Goal: Task Accomplishment & Management: Manage account settings

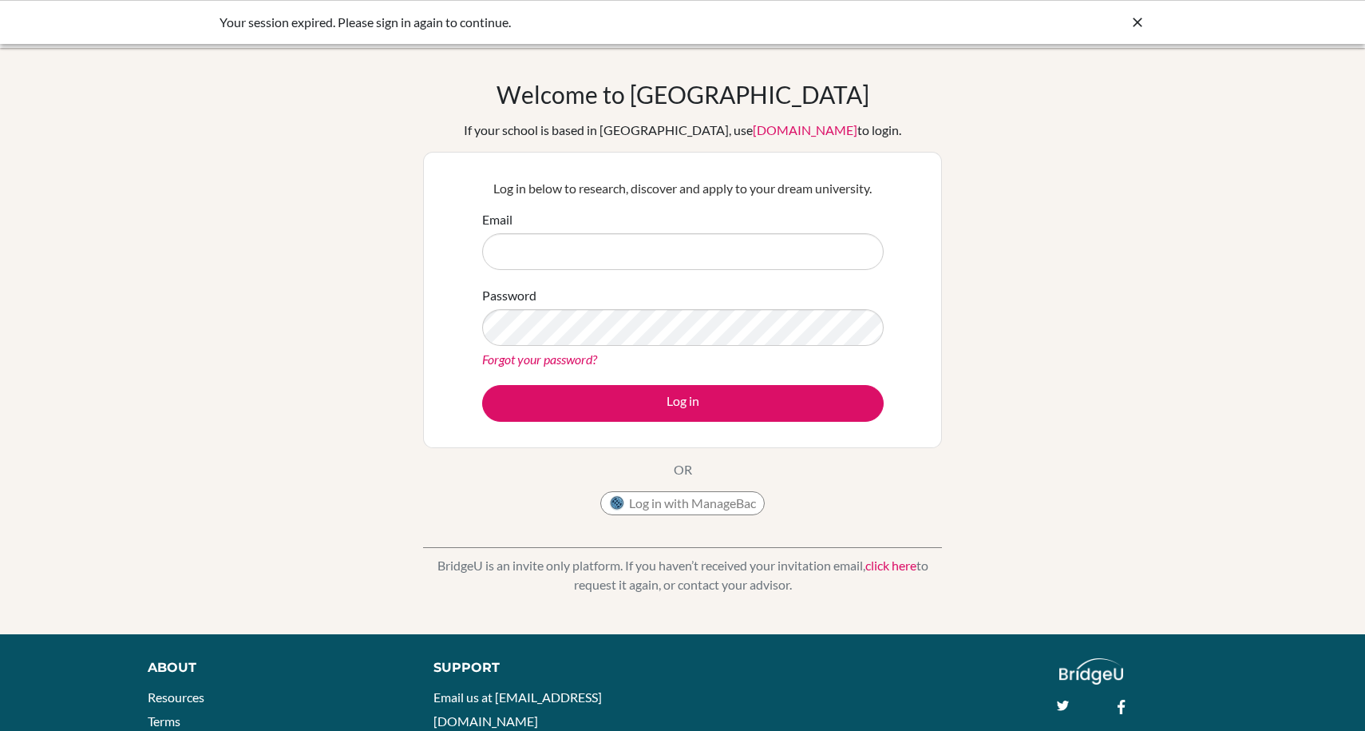
click at [685, 259] on input "Email" at bounding box center [683, 251] width 402 height 37
type input "[EMAIL_ADDRESS][DOMAIN_NAME]"
click at [694, 506] on button "Log in with ManageBac" at bounding box center [682, 503] width 164 height 24
click at [573, 245] on input "g103454@asb.ac.th" at bounding box center [683, 251] width 402 height 37
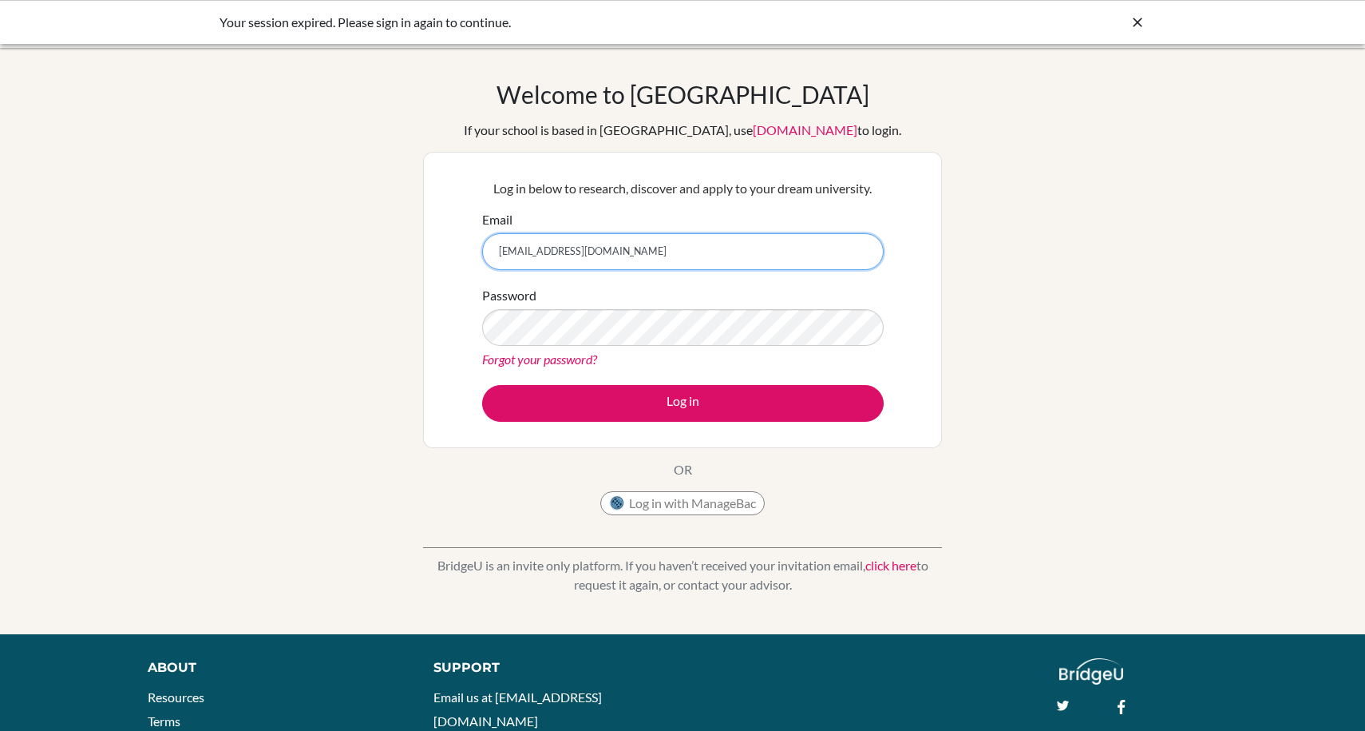
click at [573, 245] on input "g103454@asb.ac.th" at bounding box center [683, 251] width 402 height 37
type input "u"
type input "[EMAIL_ADDRESS][DOMAIN_NAME]"
click at [548, 359] on link "Forgot your password?" at bounding box center [539, 358] width 115 height 15
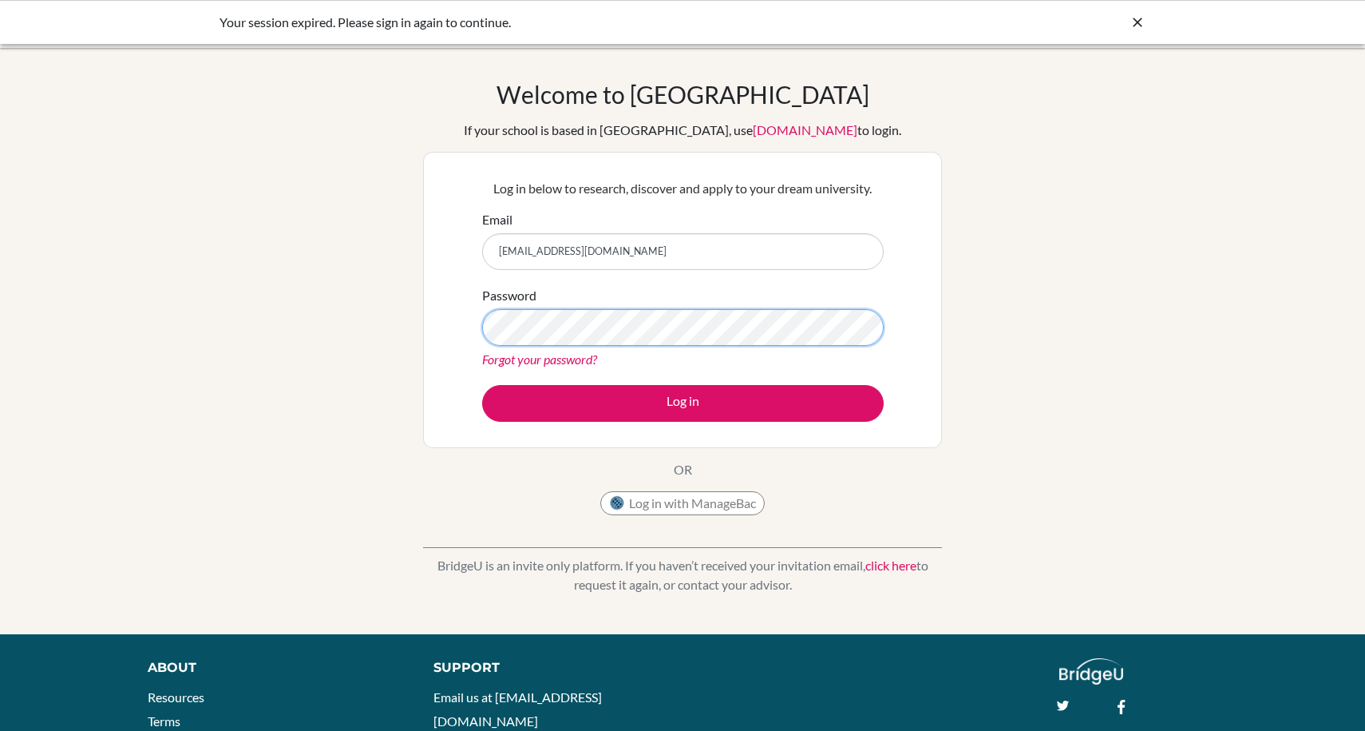
click at [482, 385] on button "Log in" at bounding box center [683, 403] width 402 height 37
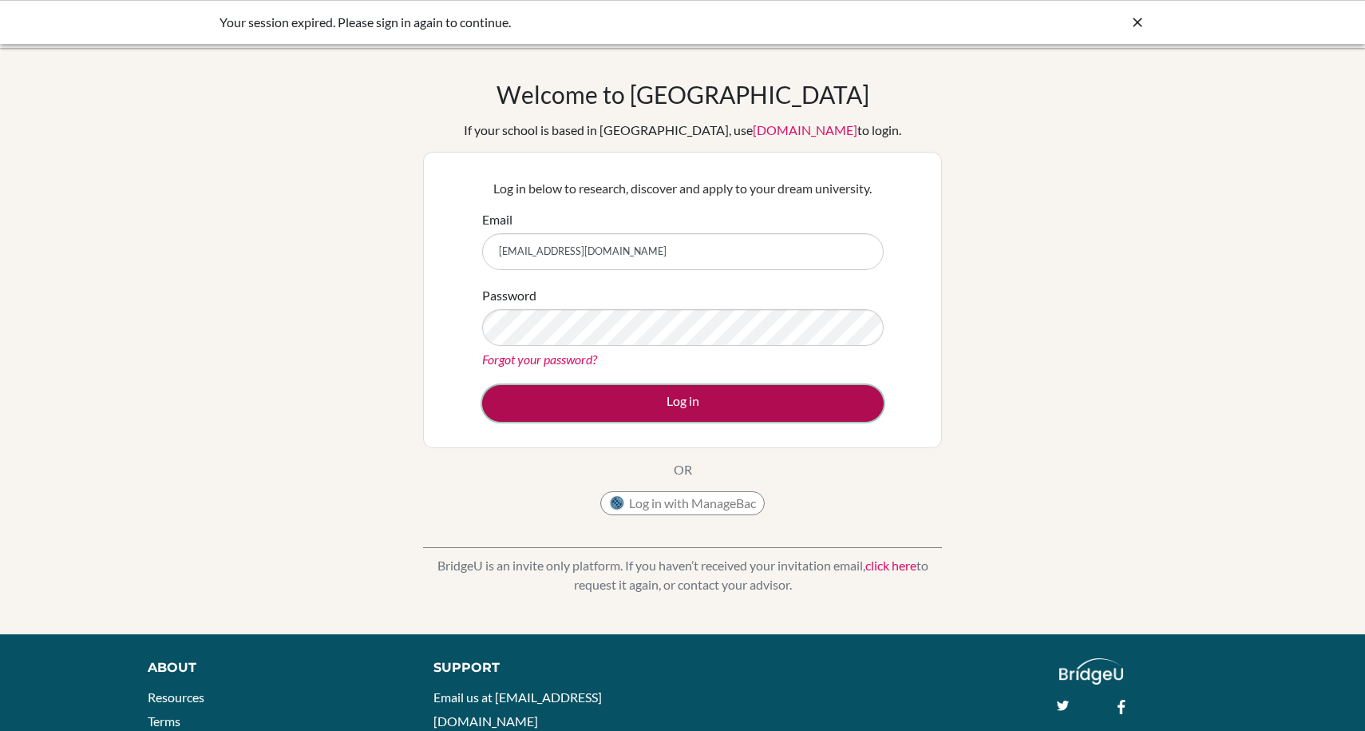
click at [545, 407] on button "Log in" at bounding box center [683, 403] width 402 height 37
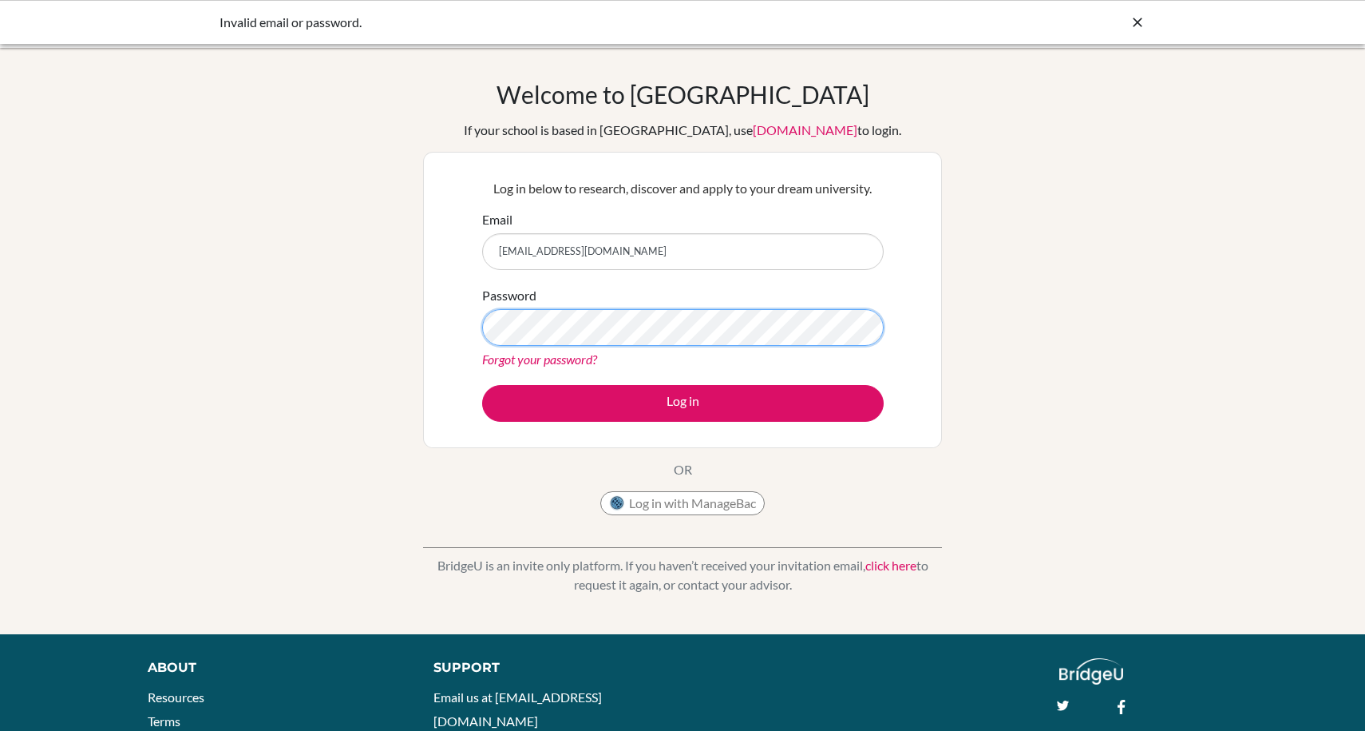
scroll to position [2, 0]
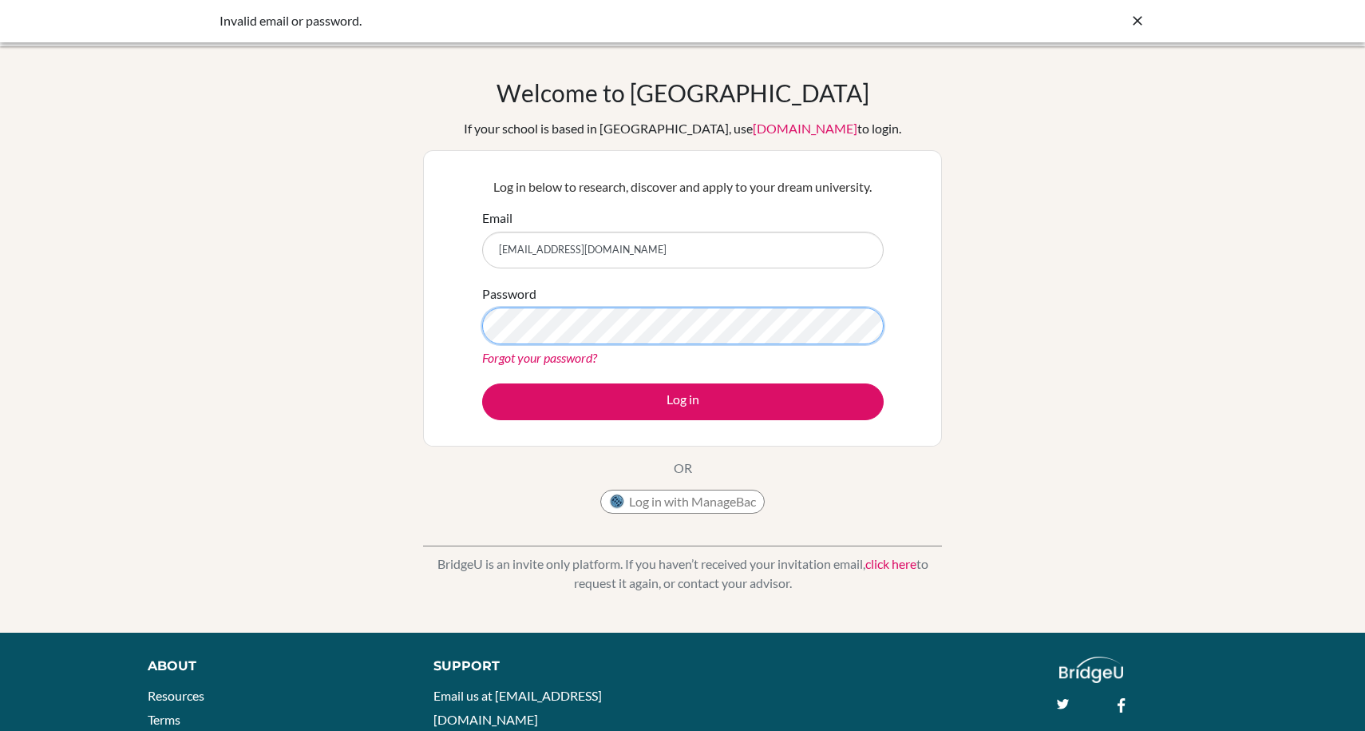
click at [482, 383] on button "Log in" at bounding box center [683, 401] width 402 height 37
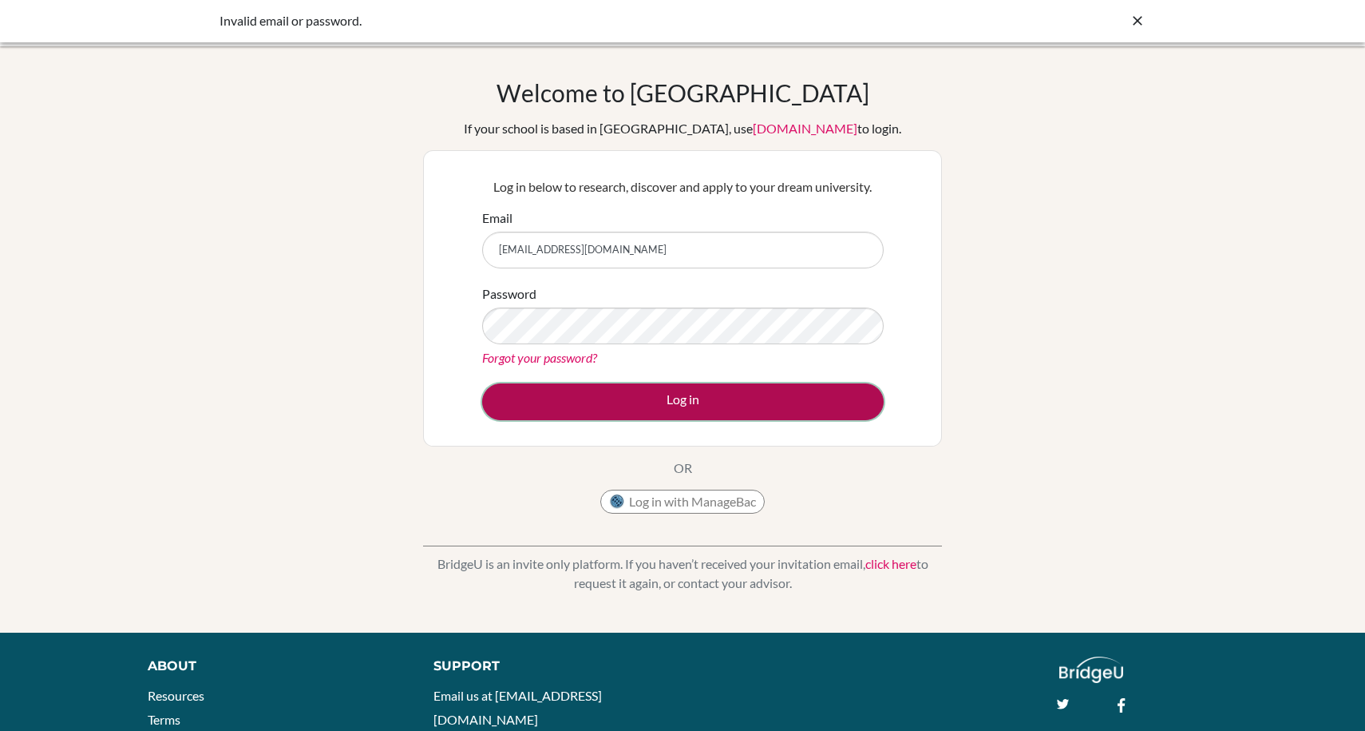
click at [611, 406] on button "Log in" at bounding box center [683, 401] width 402 height 37
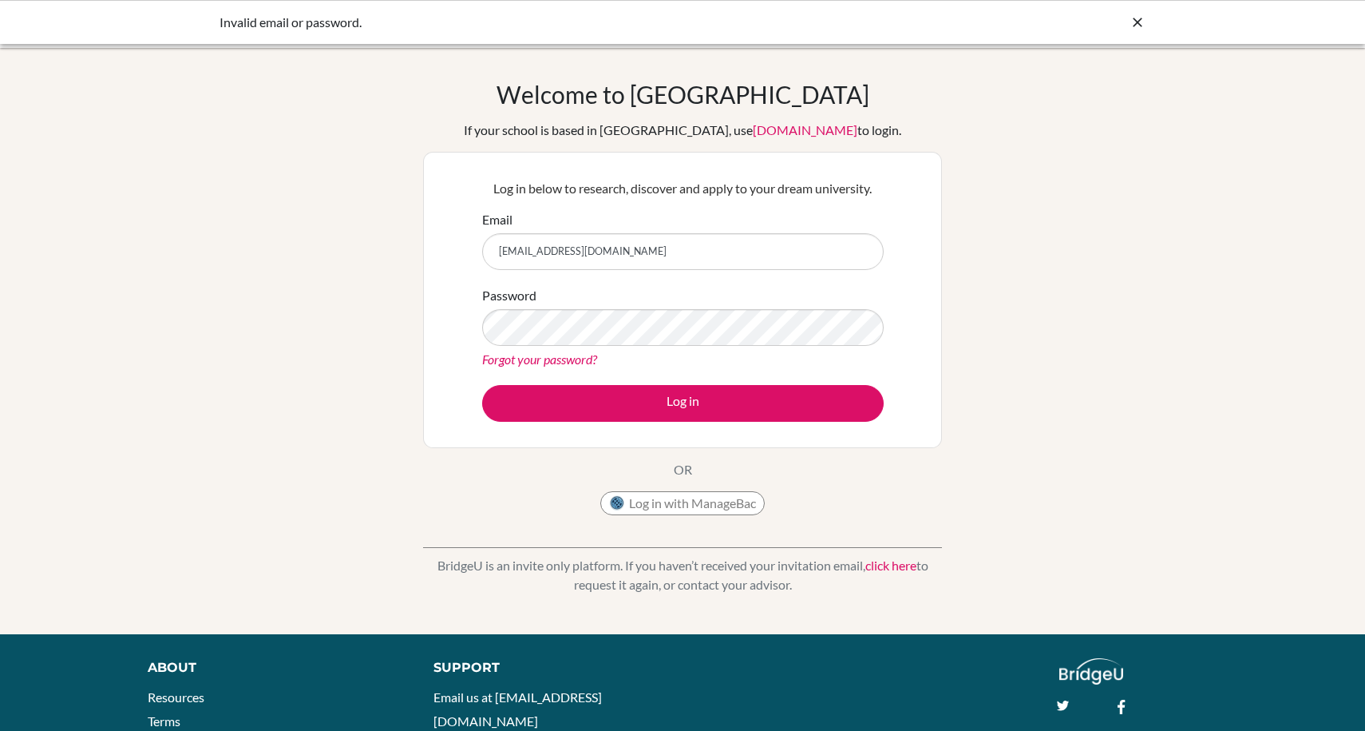
click at [649, 249] on input "[EMAIL_ADDRESS][DOMAIN_NAME]" at bounding box center [683, 251] width 402 height 37
type input "[EMAIL_ADDRESS][DOMAIN_NAME]"
click at [666, 350] on div "Forgot your password?" at bounding box center [683, 359] width 402 height 19
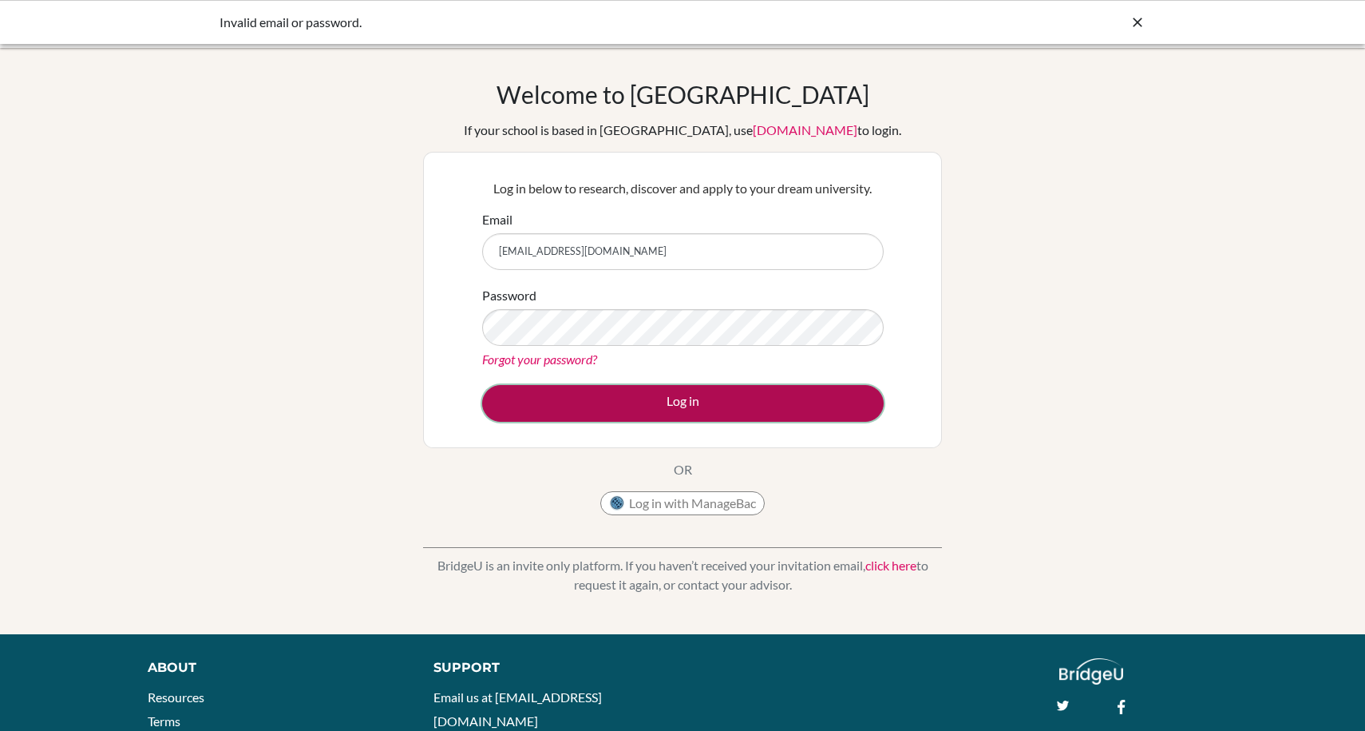
click at [701, 410] on button "Log in" at bounding box center [683, 403] width 402 height 37
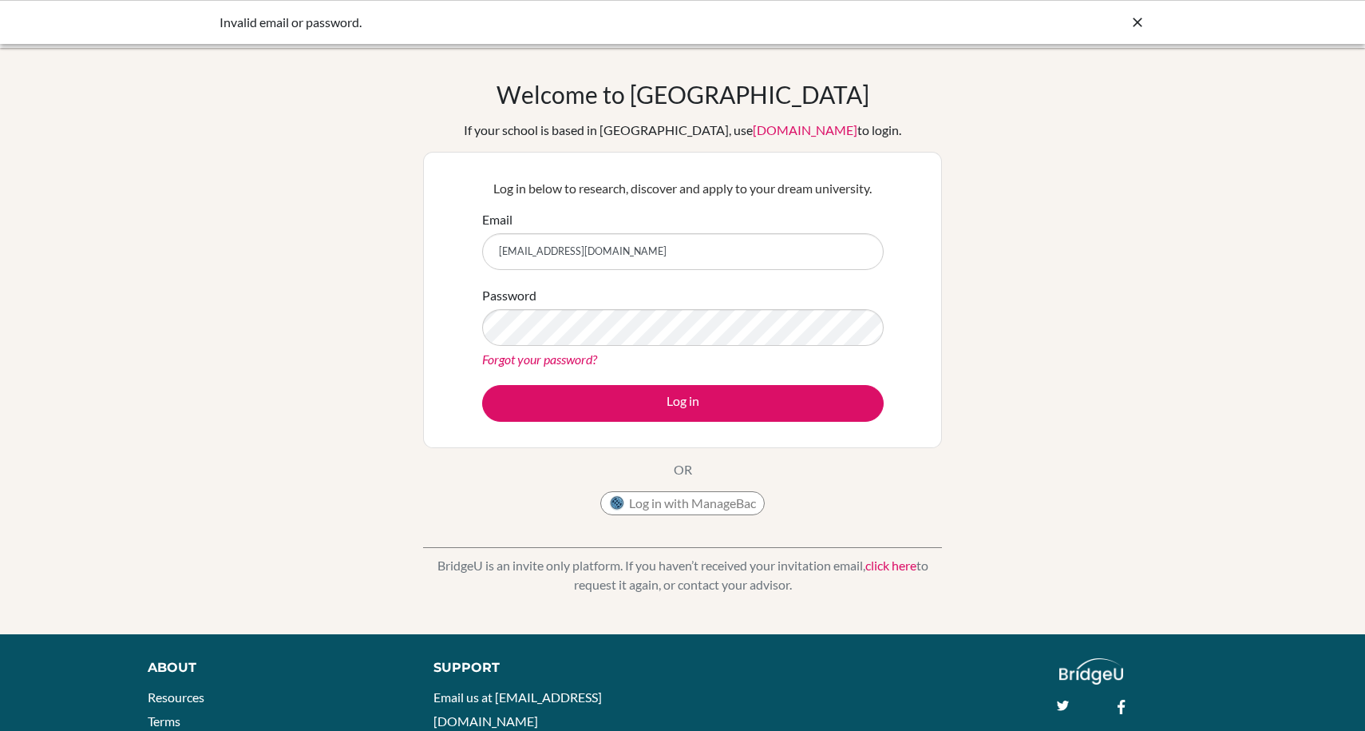
click at [659, 269] on input "g103454@asb.ac.th" at bounding box center [683, 251] width 402 height 37
paste input "[EMAIL_ADDRESS][DOMAIN_NAME]"
type input "[EMAIL_ADDRESS][DOMAIN_NAME]"
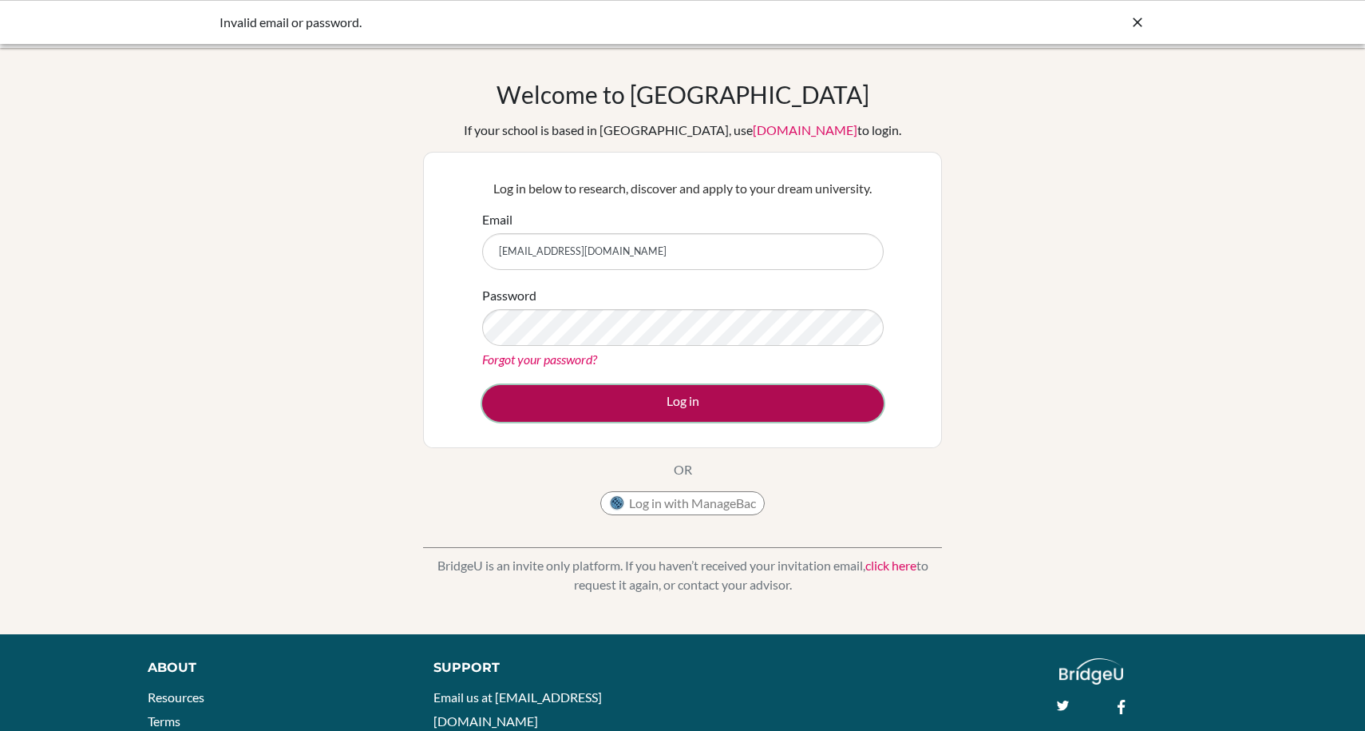
click at [650, 393] on button "Log in" at bounding box center [683, 403] width 402 height 37
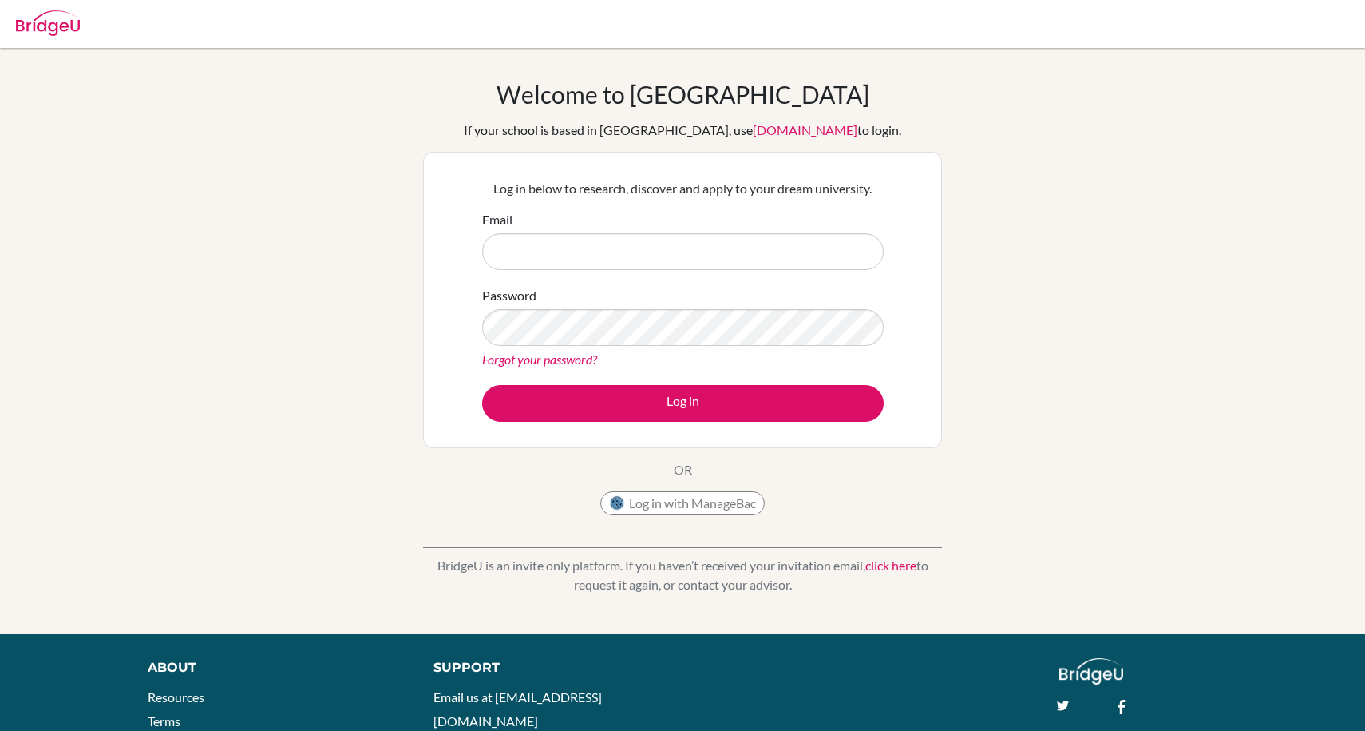
click at [635, 250] on input "Email" at bounding box center [683, 251] width 402 height 37
type input "[EMAIL_ADDRESS][DOMAIN_NAME]"
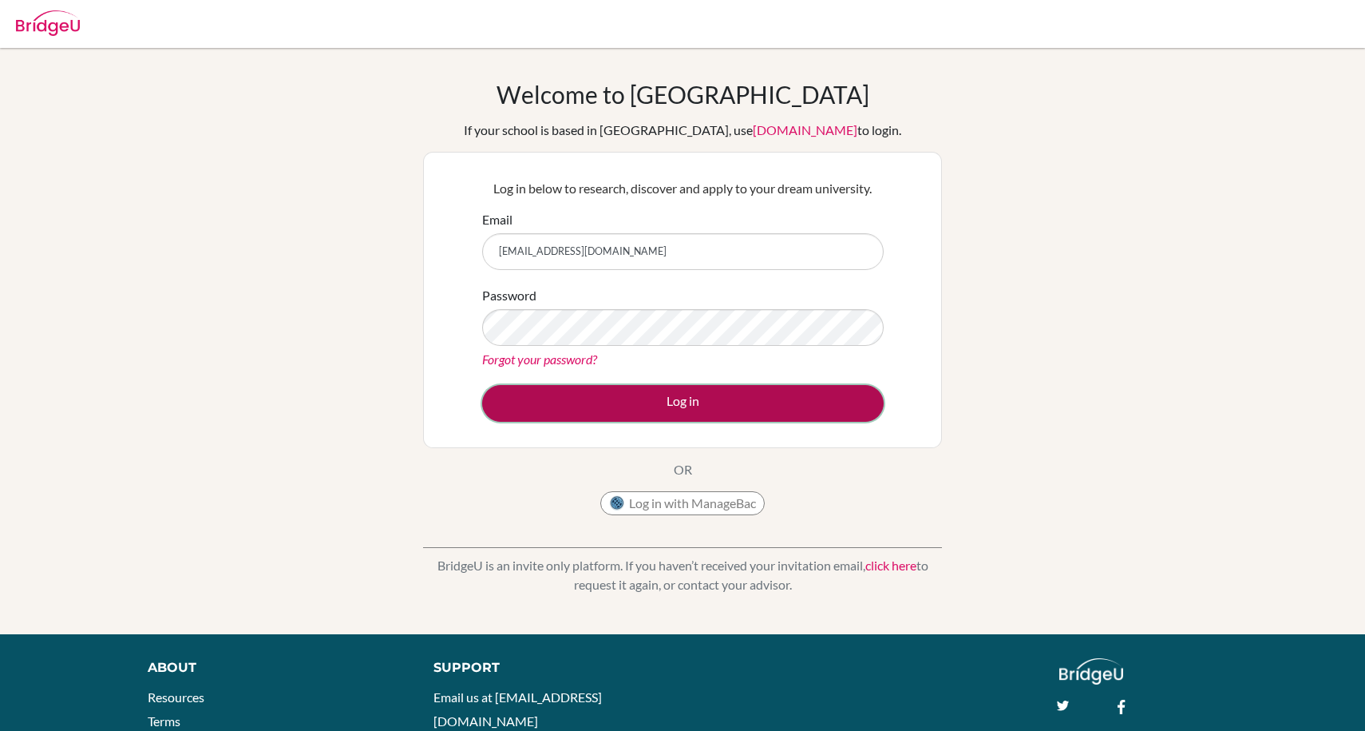
click at [627, 406] on button "Log in" at bounding box center [683, 403] width 402 height 37
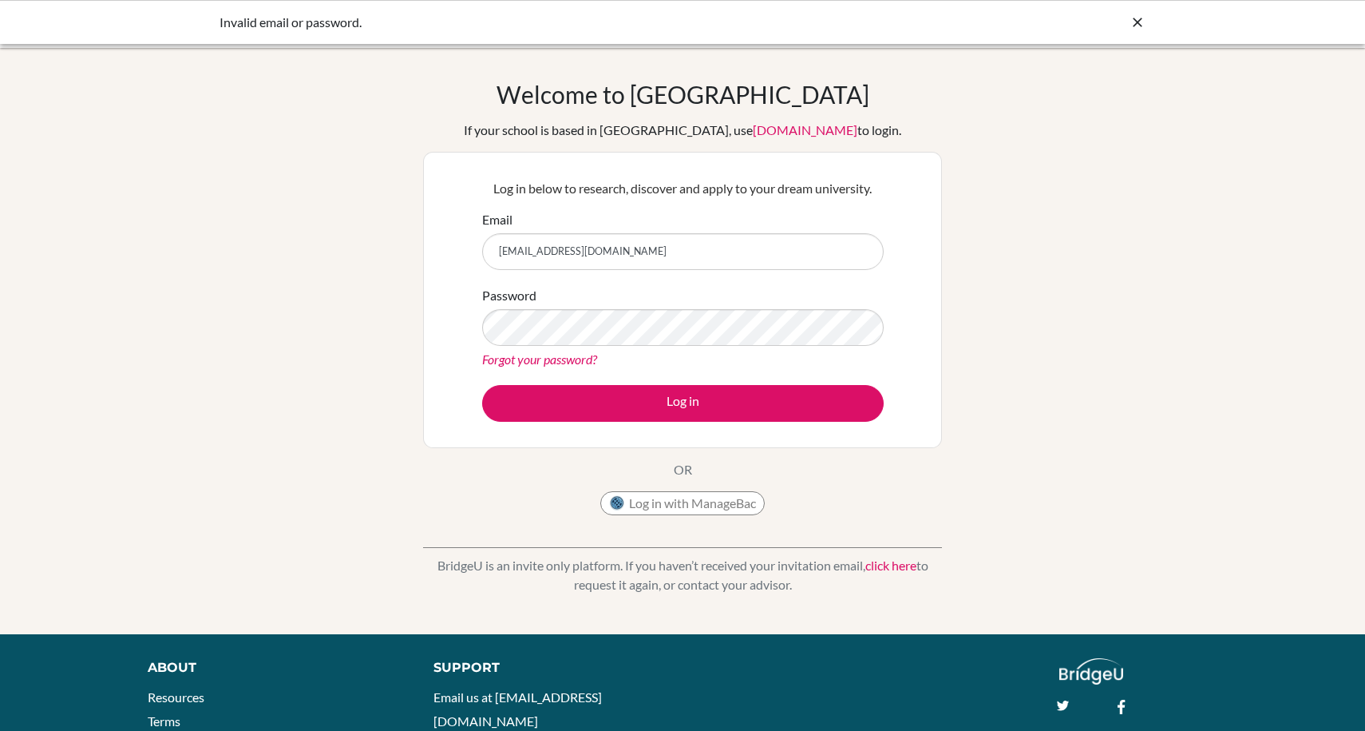
click at [1142, 21] on icon at bounding box center [1138, 22] width 16 height 16
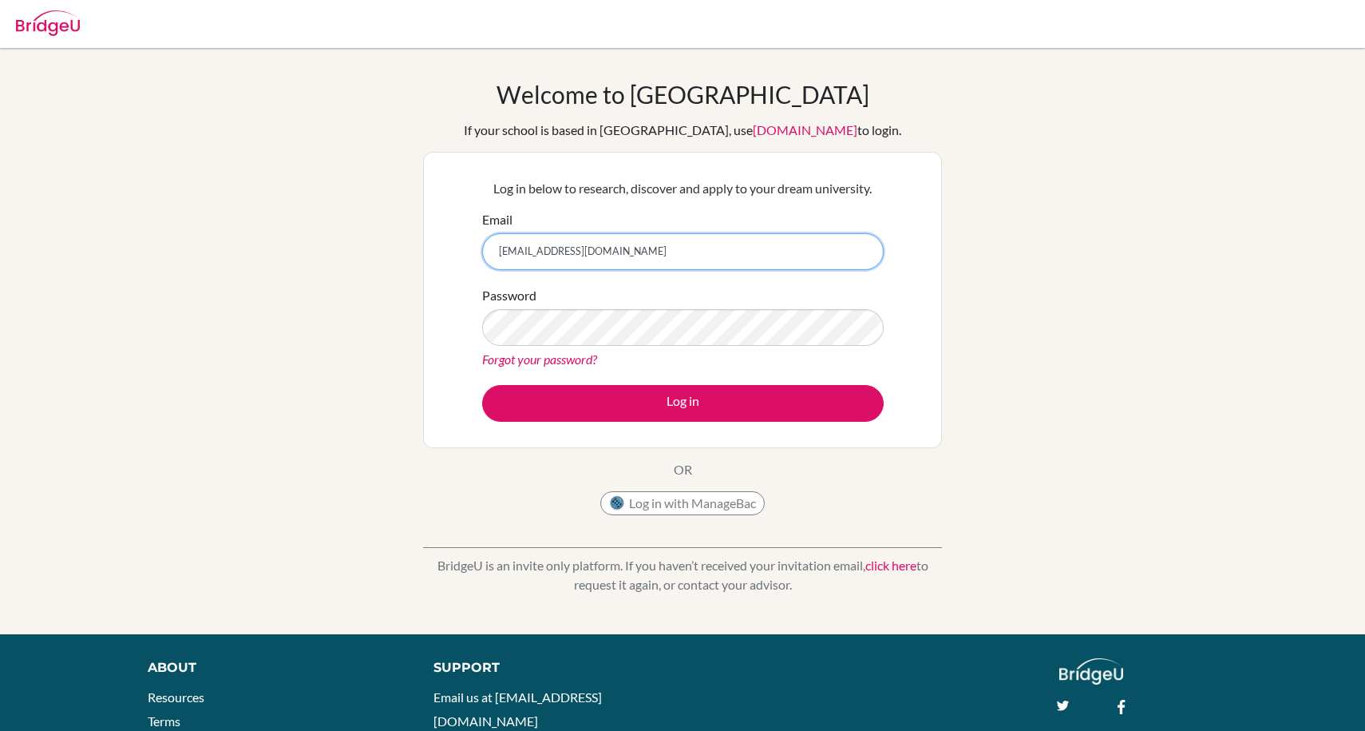
click at [751, 260] on input "[EMAIL_ADDRESS][DOMAIN_NAME]" at bounding box center [683, 251] width 402 height 37
type input "y"
click at [787, 245] on input "Email" at bounding box center [683, 251] width 402 height 37
type input "[EMAIL_ADDRESS][DOMAIN_NAME]"
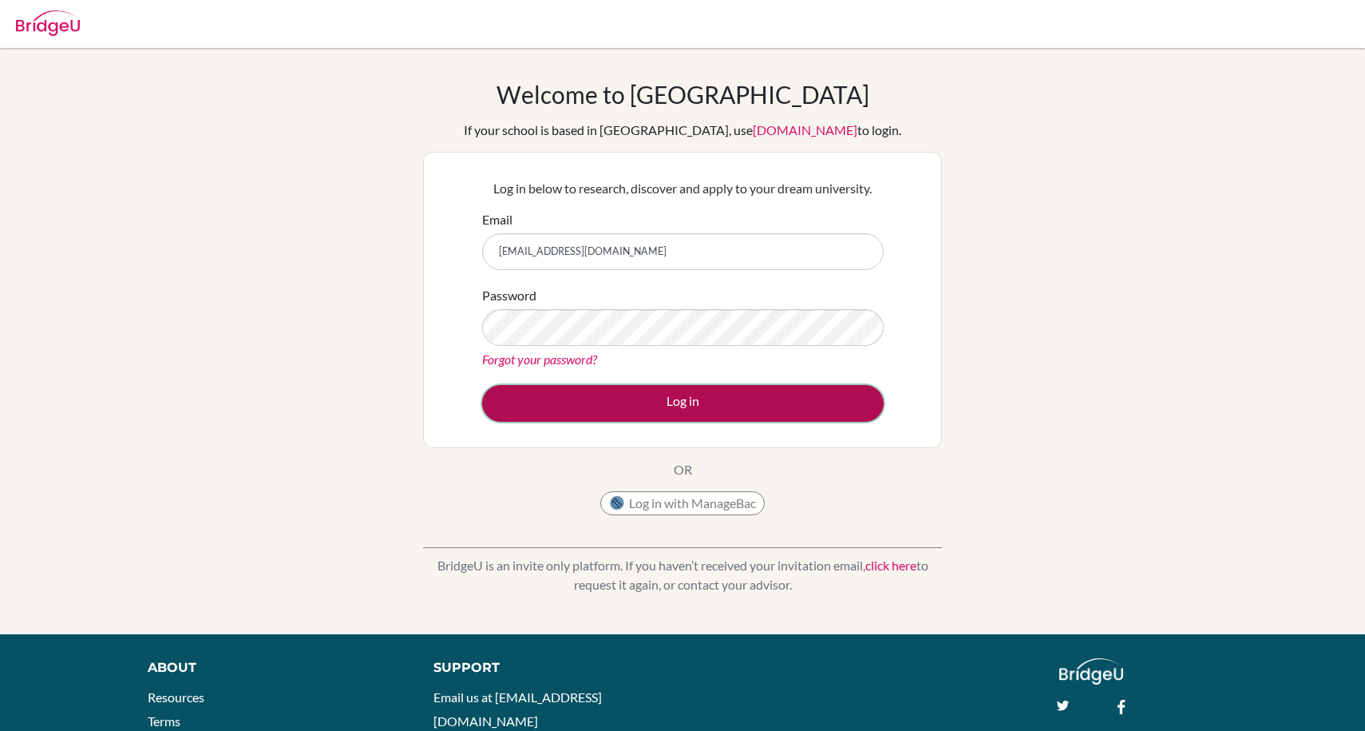
click at [771, 406] on button "Log in" at bounding box center [683, 403] width 402 height 37
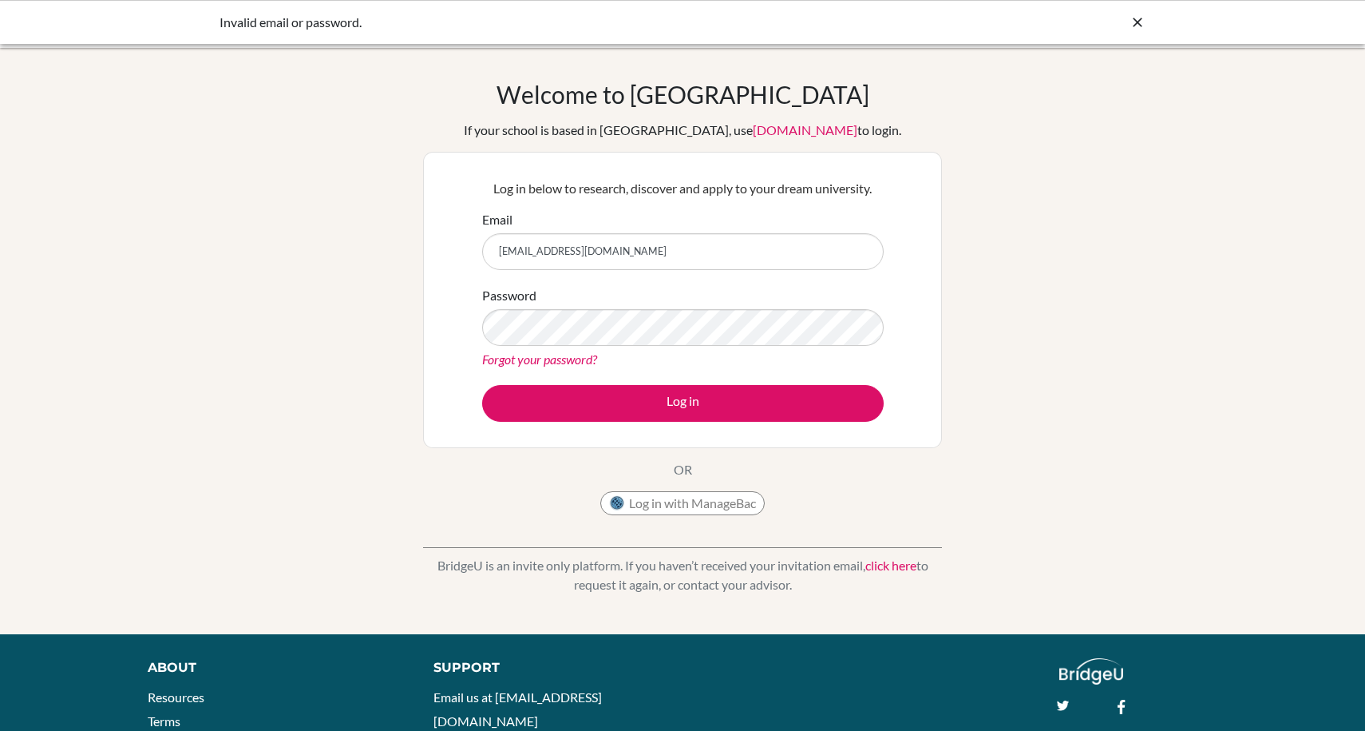
click at [1303, 65] on div "Welcome to [GEOGRAPHIC_DATA] If your school is based in [GEOGRAPHIC_DATA], use …" at bounding box center [682, 341] width 1365 height 586
click at [747, 260] on input "[EMAIL_ADDRESS][DOMAIN_NAME]" at bounding box center [683, 251] width 402 height 37
type input "y"
type input "[EMAIL_ADDRESS][DOMAIN_NAME]"
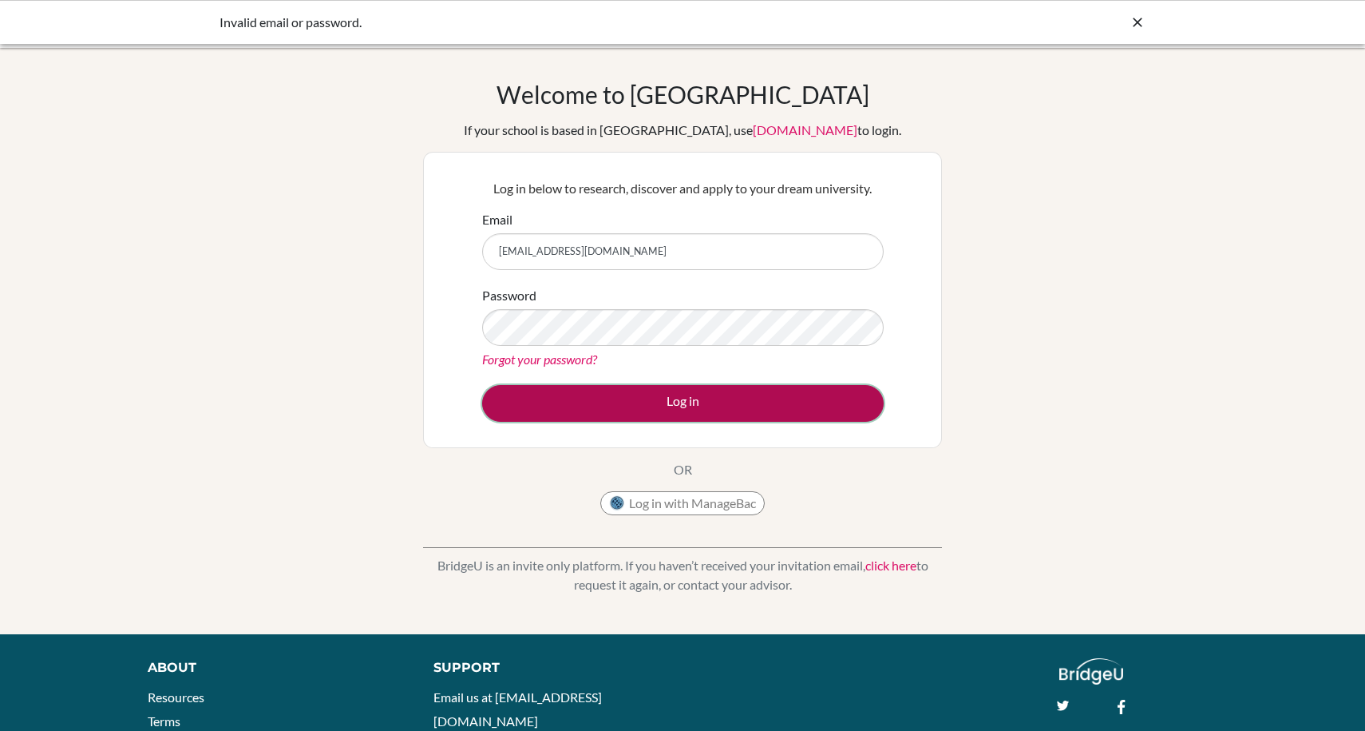
click at [649, 397] on button "Log in" at bounding box center [683, 403] width 402 height 37
click at [576, 387] on button "Log in" at bounding box center [683, 403] width 402 height 37
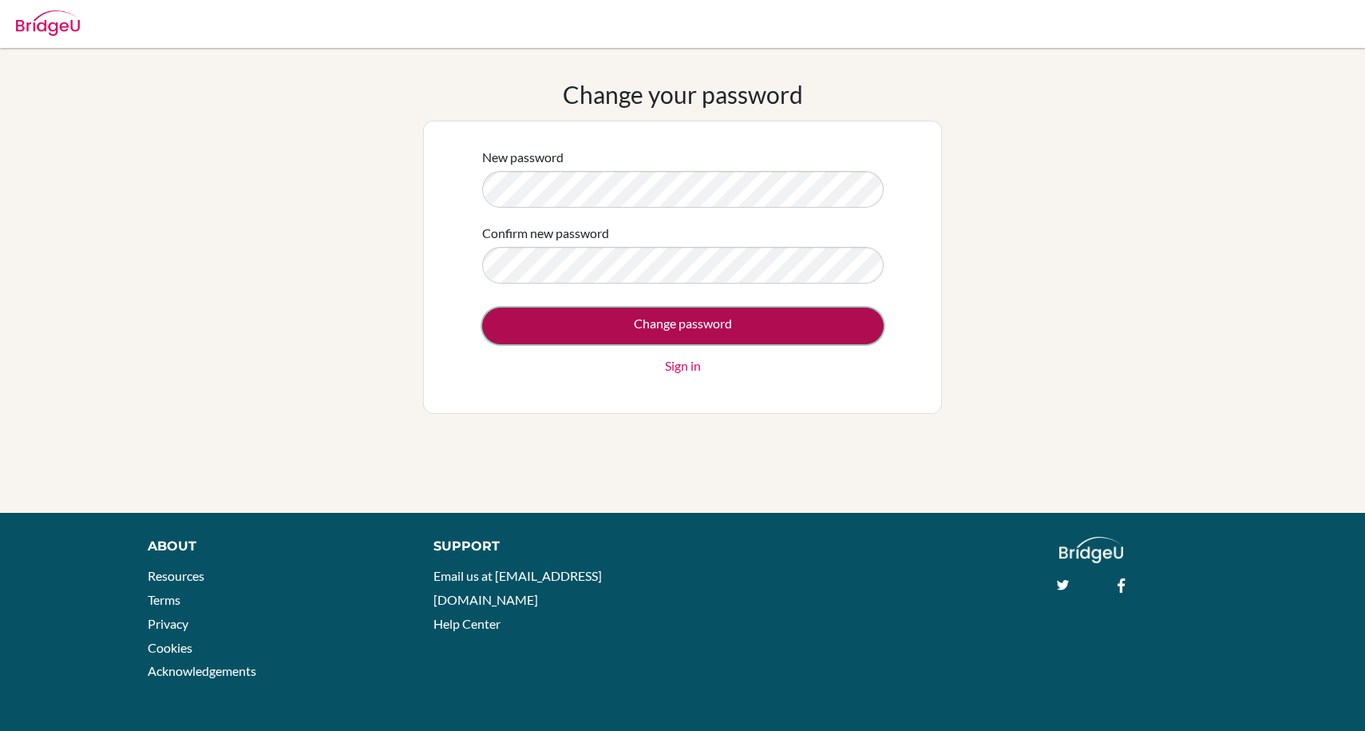
click at [600, 323] on input "Change password" at bounding box center [683, 325] width 402 height 37
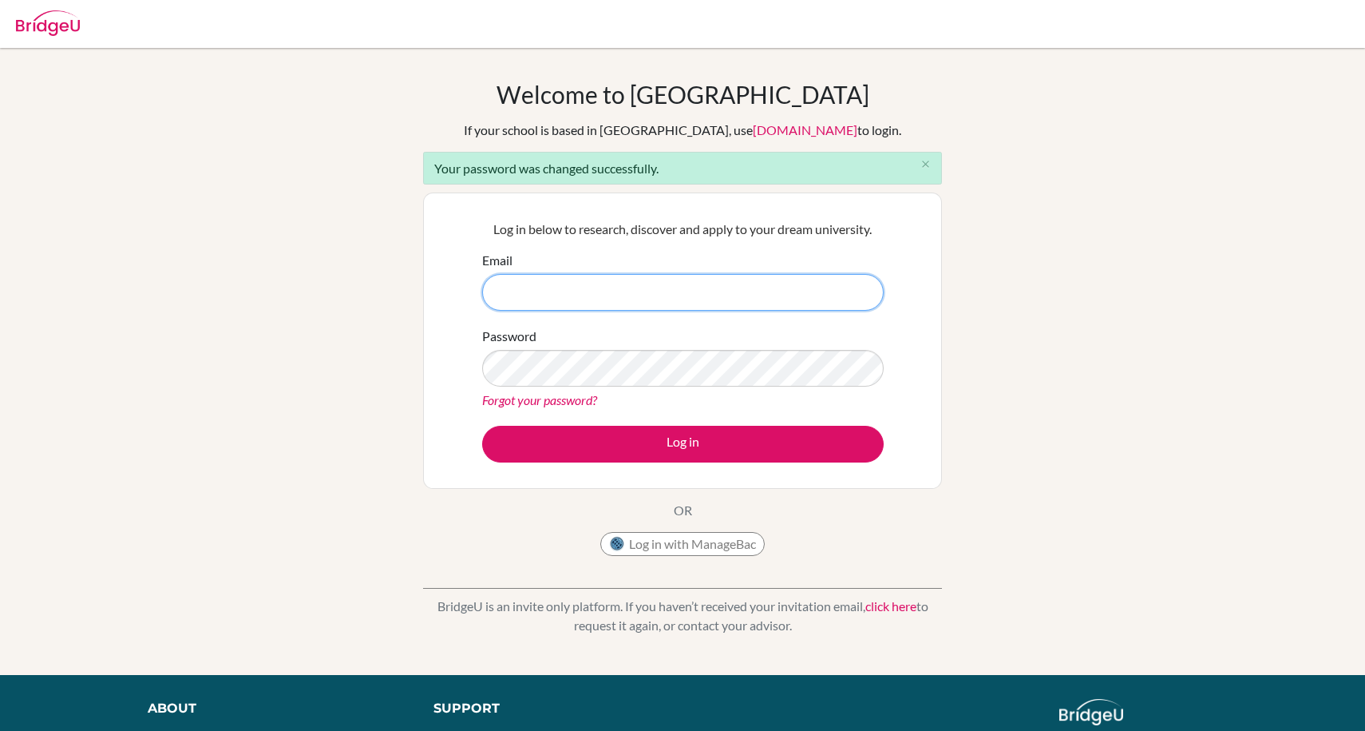
type input "[EMAIL_ADDRESS][DOMAIN_NAME]"
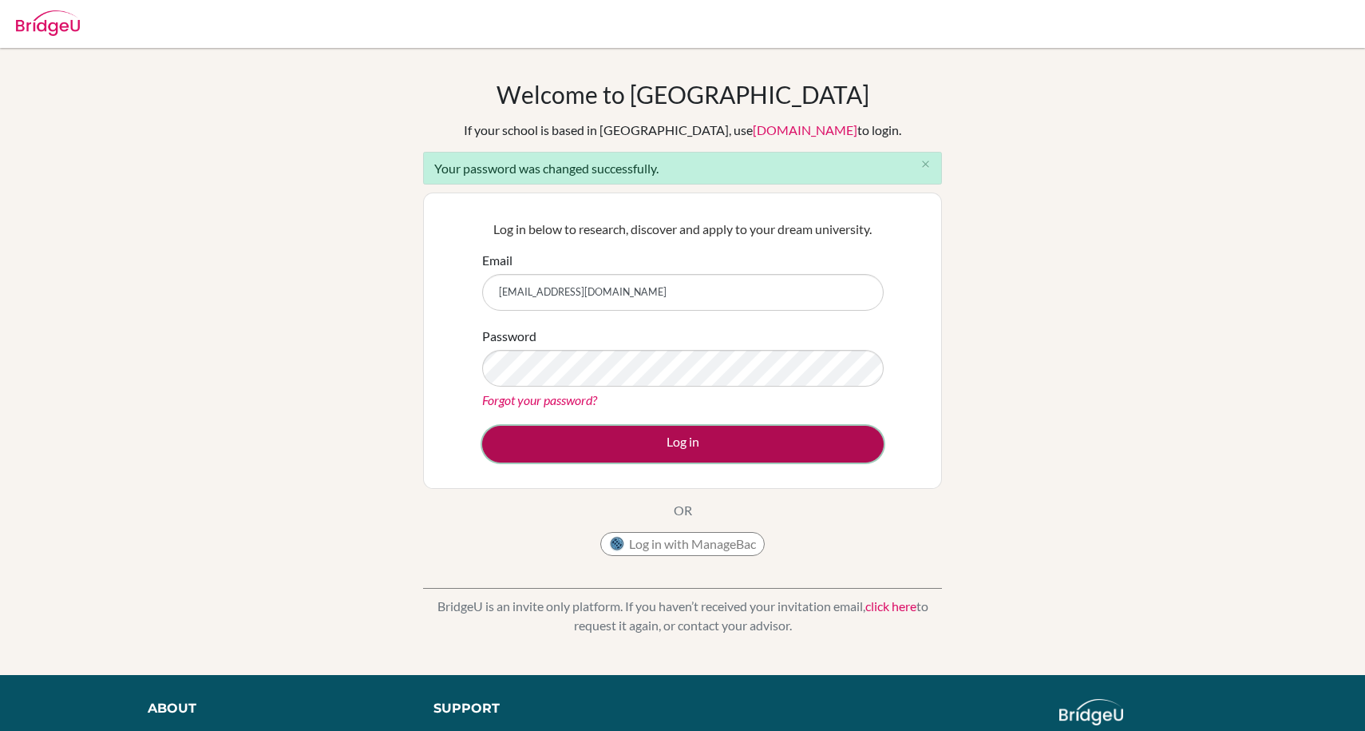
click at [636, 437] on button "Log in" at bounding box center [683, 444] width 402 height 37
